Goal: Task Accomplishment & Management: Manage account settings

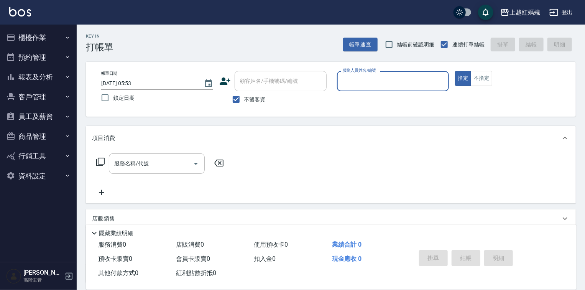
click at [36, 41] on button "櫃檯作業" at bounding box center [38, 38] width 71 height 20
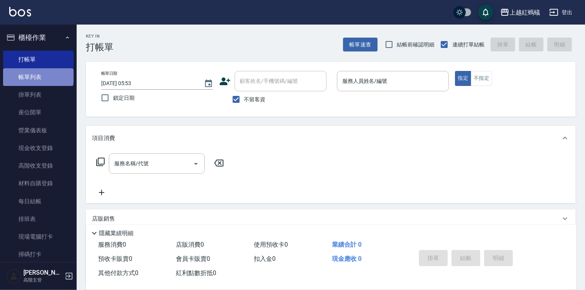
click at [38, 76] on link "帳單列表" at bounding box center [38, 77] width 71 height 18
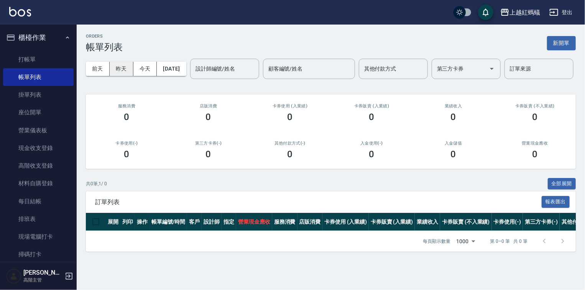
click at [119, 70] on button "昨天" at bounding box center [122, 69] width 24 height 14
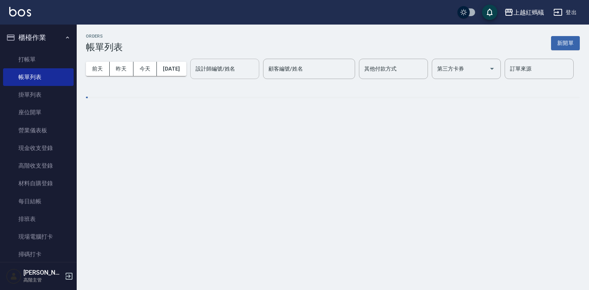
click at [190, 79] on div "設計師編號/姓名 設計師編號/姓名" at bounding box center [224, 69] width 69 height 20
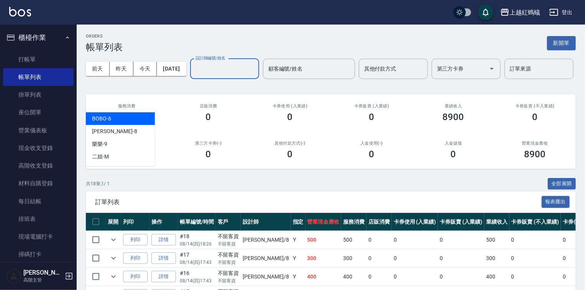
click at [118, 119] on div "BOBO -6" at bounding box center [120, 118] width 69 height 13
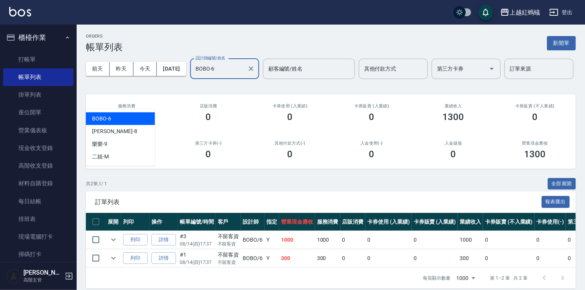
drag, startPoint x: 119, startPoint y: 97, endPoint x: 112, endPoint y: 146, distance: 49.5
click at [194, 76] on input "BOBO-6" at bounding box center [219, 68] width 51 height 13
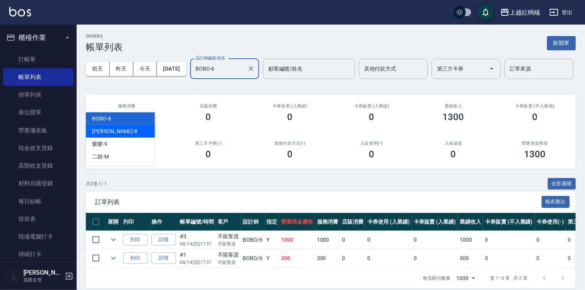
click at [117, 126] on div "張浩 -8" at bounding box center [120, 131] width 69 height 13
type input "張浩-8"
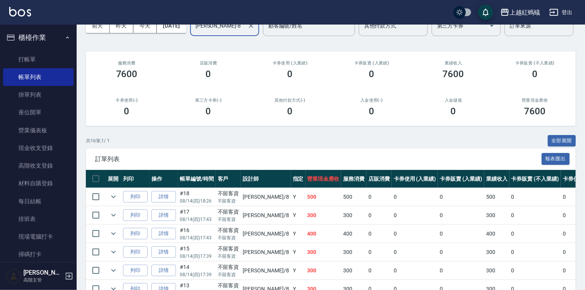
scroll to position [16, 0]
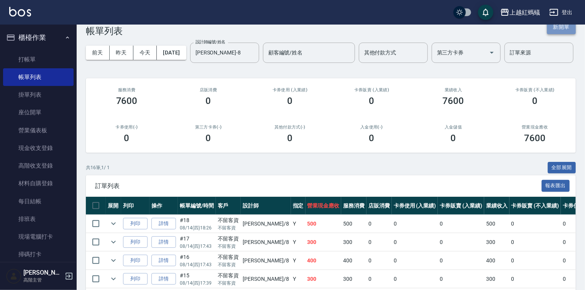
click at [558, 27] on button "新開單" at bounding box center [561, 27] width 29 height 14
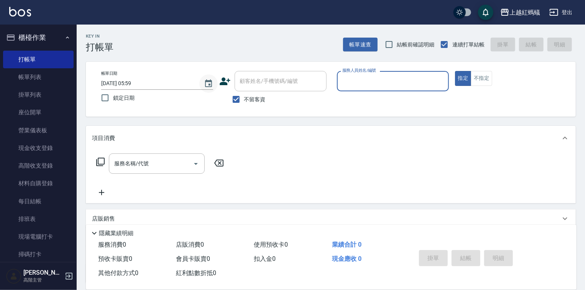
click at [210, 82] on icon "Choose date, selected date is 2025-08-15" at bounding box center [208, 83] width 9 height 9
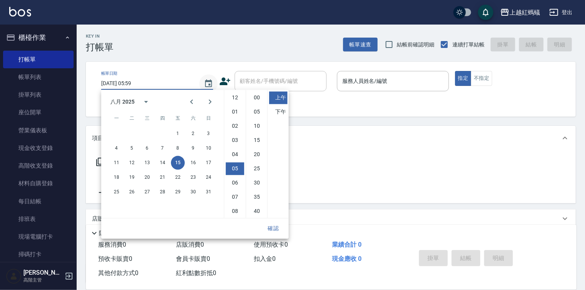
scroll to position [43, 0]
click at [164, 164] on button "14" at bounding box center [163, 163] width 14 height 14
type input "2025/08/14 05:59"
click at [272, 225] on button "確認" at bounding box center [273, 228] width 25 height 14
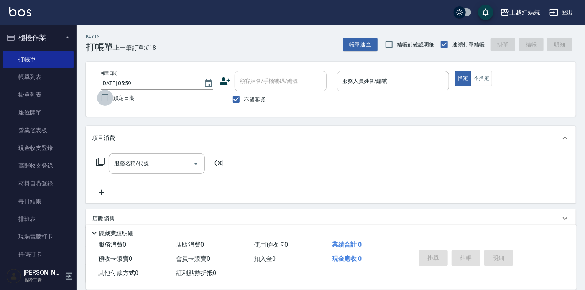
click at [106, 96] on input "鎖定日期" at bounding box center [105, 98] width 16 height 16
checkbox input "true"
click at [376, 80] on input "服務人員姓名/編號" at bounding box center [393, 80] width 105 height 13
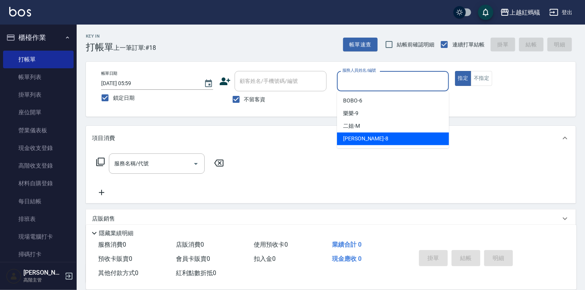
click at [377, 134] on div "張浩 -8" at bounding box center [393, 138] width 112 height 13
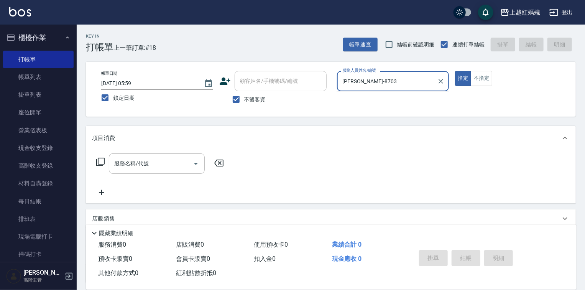
type input "張浩-8703"
click at [455, 71] on button "指定" at bounding box center [463, 78] width 16 height 15
type button "true"
type input "張浩-8"
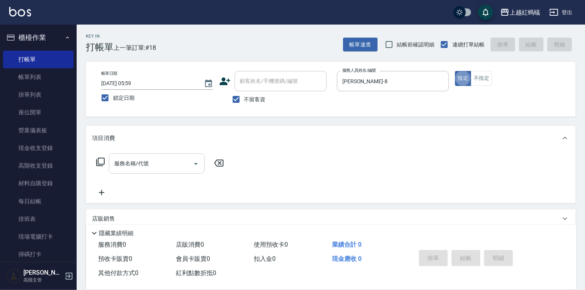
click at [167, 158] on input "服務名稱/代號" at bounding box center [150, 163] width 77 height 13
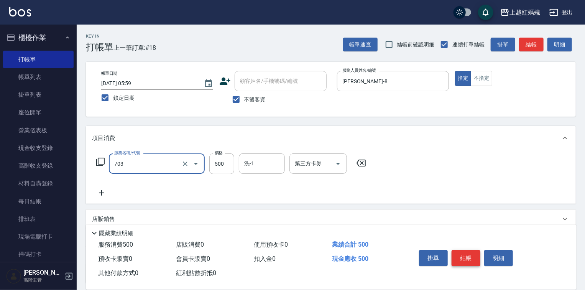
type input "華旭兩段頭皮養護(703)"
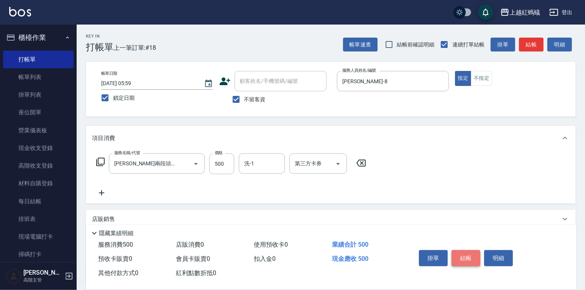
click at [469, 256] on button "結帳" at bounding box center [466, 258] width 29 height 16
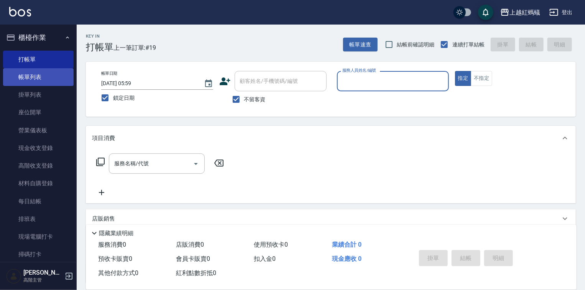
click at [40, 76] on link "帳單列表" at bounding box center [38, 77] width 71 height 18
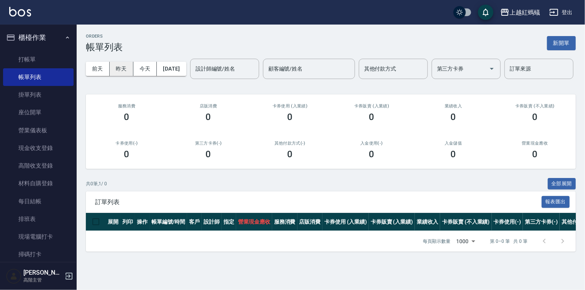
click at [120, 66] on button "昨天" at bounding box center [122, 69] width 24 height 14
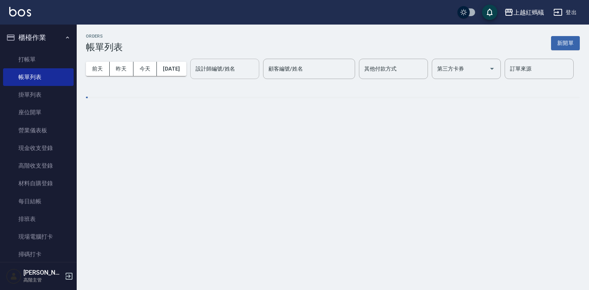
click at [190, 79] on div "設計師編號/姓名 設計師編號/姓名" at bounding box center [224, 69] width 69 height 20
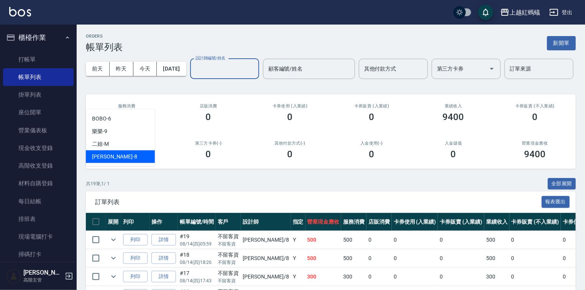
click at [117, 158] on div "張浩 -8" at bounding box center [120, 156] width 69 height 13
type input "張浩-8"
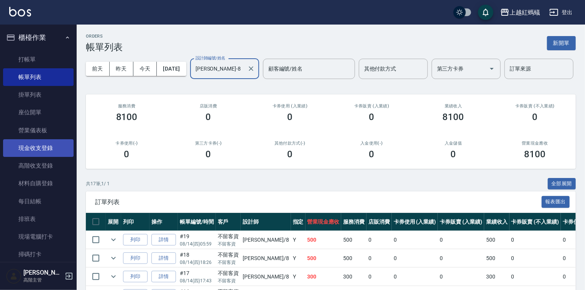
click at [46, 147] on link "現金收支登錄" at bounding box center [38, 148] width 71 height 18
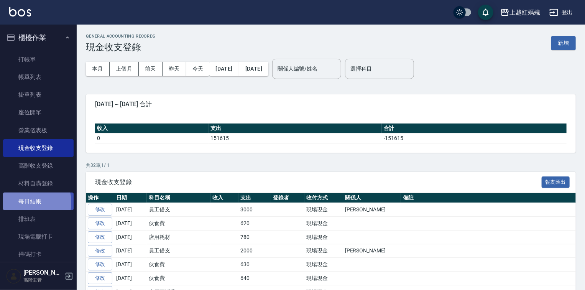
click at [25, 202] on link "每日結帳" at bounding box center [38, 202] width 71 height 18
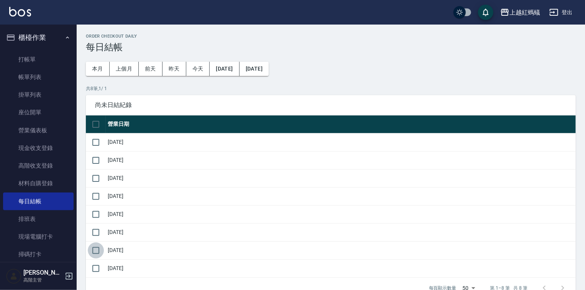
click at [95, 250] on input "checkbox" at bounding box center [96, 250] width 16 height 16
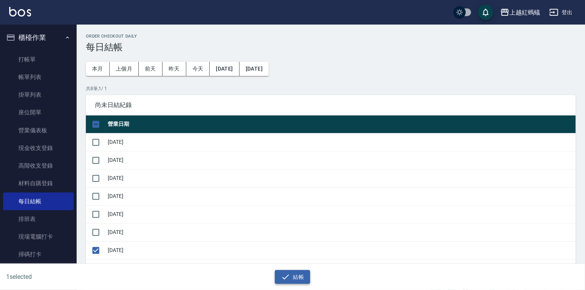
click at [298, 275] on button "結帳" at bounding box center [293, 277] width 36 height 14
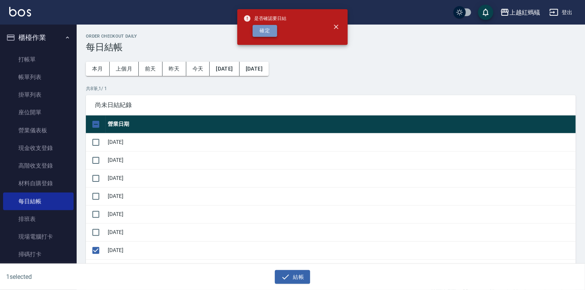
click at [266, 33] on button "確定" at bounding box center [265, 31] width 25 height 12
checkbox input "false"
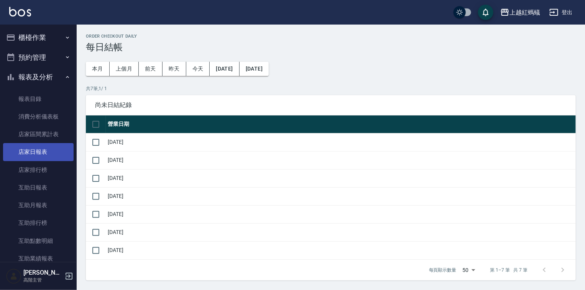
click at [33, 151] on link "店家日報表" at bounding box center [38, 152] width 71 height 18
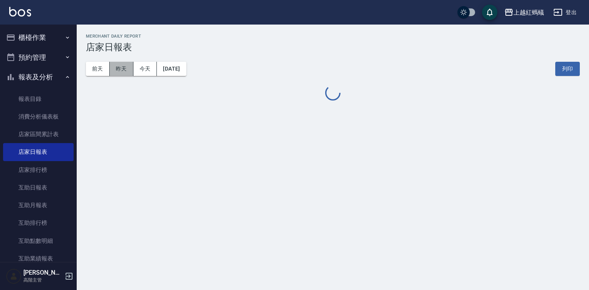
click at [113, 69] on button "昨天" at bounding box center [122, 69] width 24 height 14
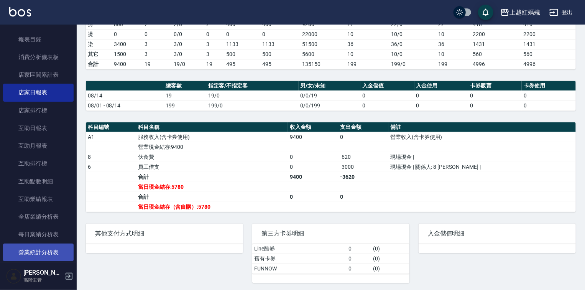
scroll to position [215, 0]
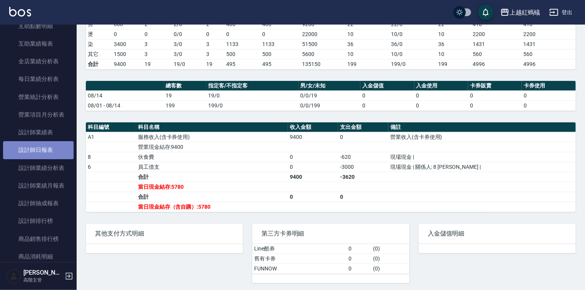
click at [45, 150] on link "設計師日報表" at bounding box center [38, 150] width 71 height 18
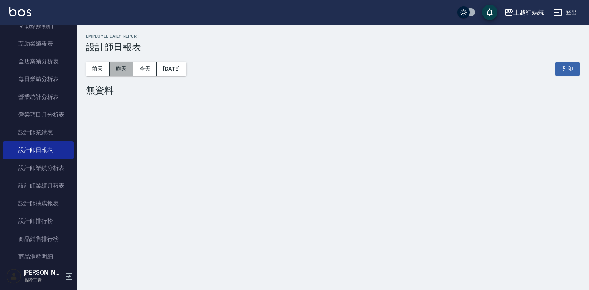
click at [121, 68] on button "昨天" at bounding box center [122, 69] width 24 height 14
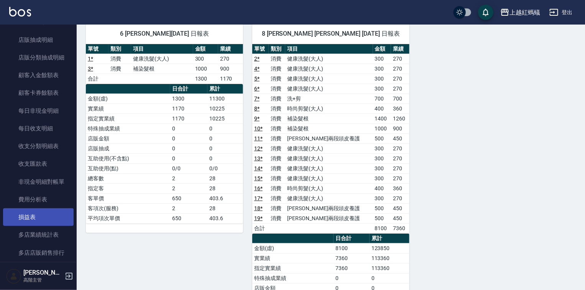
scroll to position [614, 0]
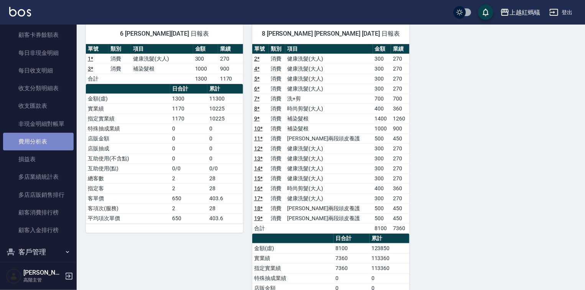
click at [39, 144] on link "費用分析表" at bounding box center [38, 142] width 71 height 18
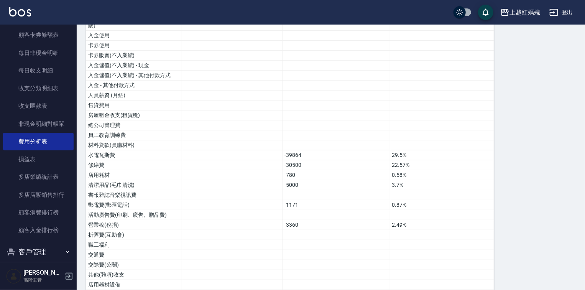
scroll to position [372, 0]
